Goal: Transaction & Acquisition: Purchase product/service

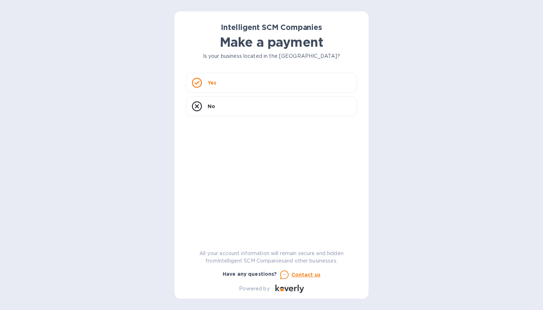
click at [219, 85] on div "Yes" at bounding box center [271, 83] width 171 height 20
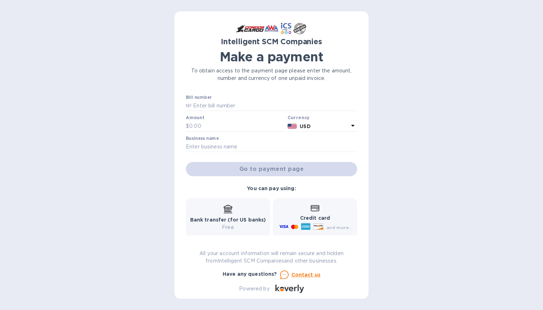
click at [227, 92] on div "Intelligent SCM Companies Make a payment To obtain access to the payment page p…" at bounding box center [271, 158] width 171 height 270
click at [227, 101] on input "text" at bounding box center [273, 106] width 165 height 11
type input "S00517450"
click at [189, 127] on p "$" at bounding box center [187, 125] width 3 height 7
click at [232, 126] on input "text" at bounding box center [237, 126] width 96 height 11
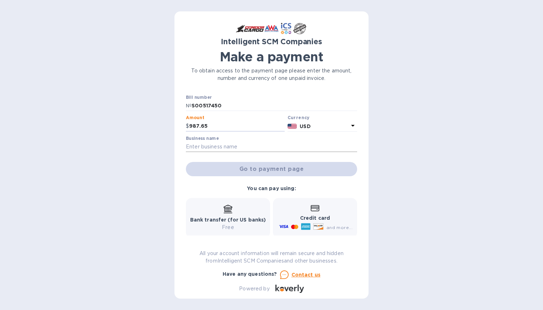
type input "987.65"
click at [225, 143] on input "text" at bounding box center [271, 147] width 171 height 11
type input "Island Cargo Support"
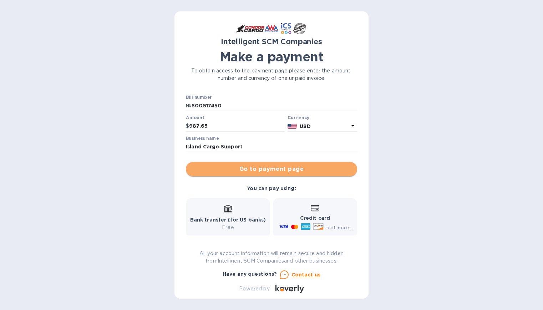
click at [272, 168] on span "Go to payment page" at bounding box center [271, 169] width 160 height 9
